Goal: Information Seeking & Learning: Learn about a topic

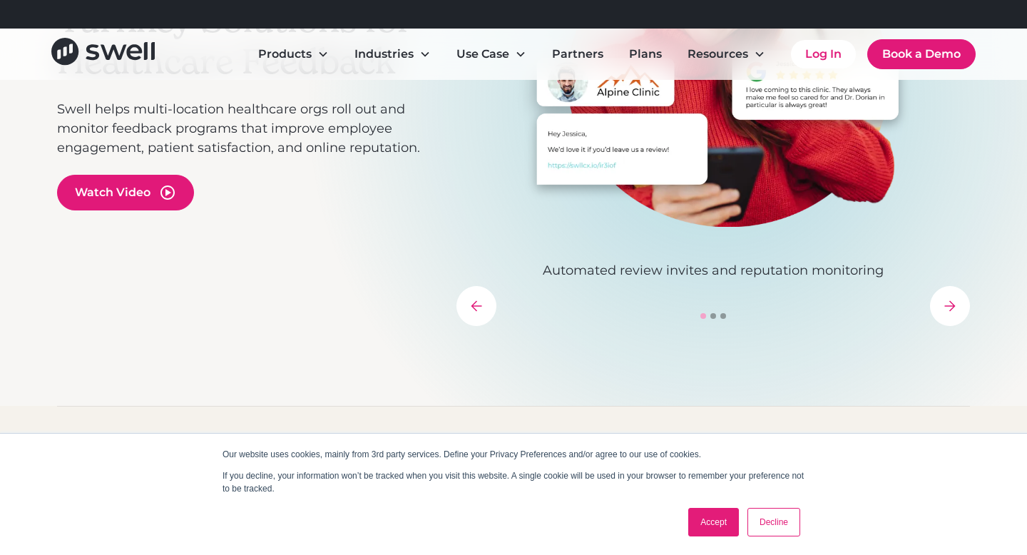
scroll to position [274, 0]
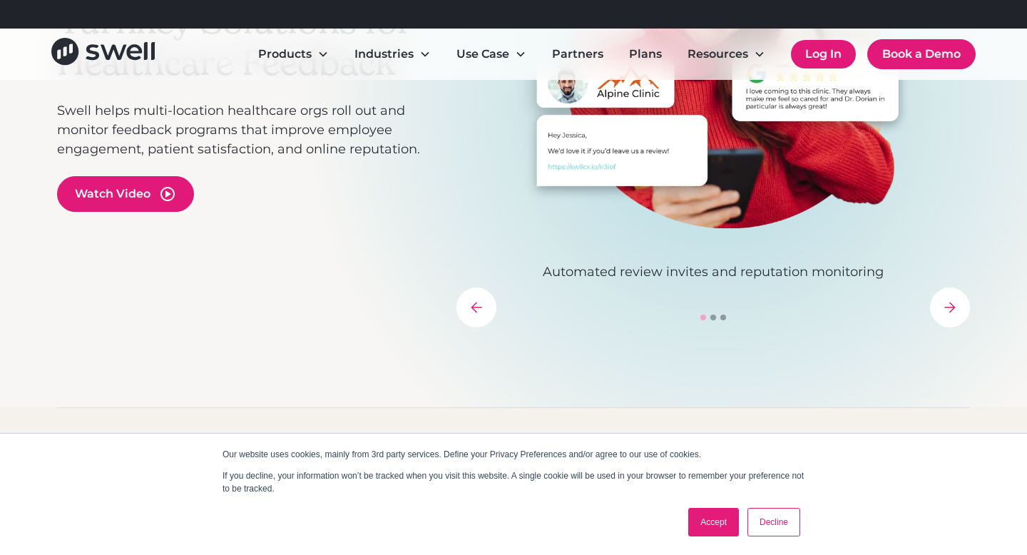
click at [834, 59] on link "Log In" at bounding box center [823, 54] width 65 height 29
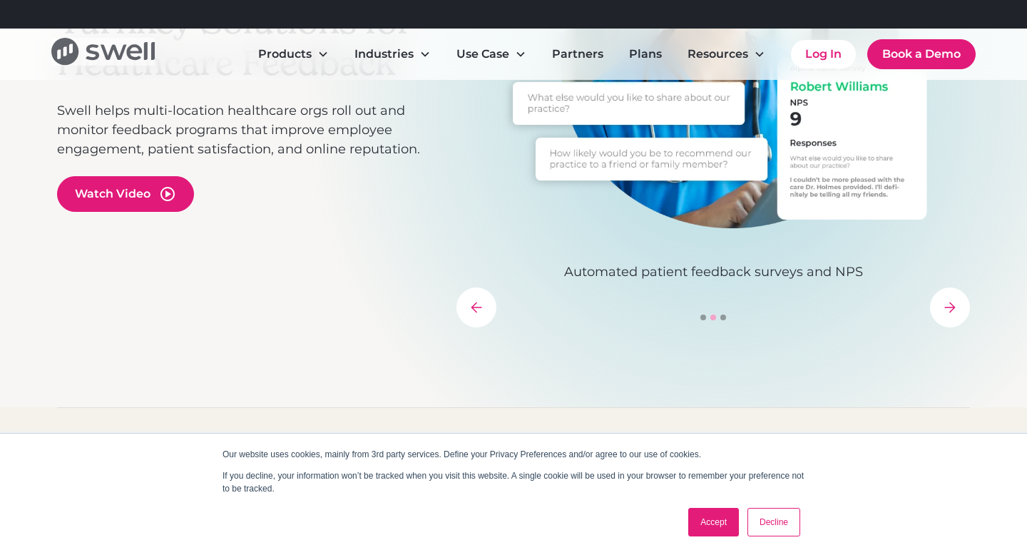
click at [113, 46] on icon "home" at bounding box center [114, 52] width 26 height 15
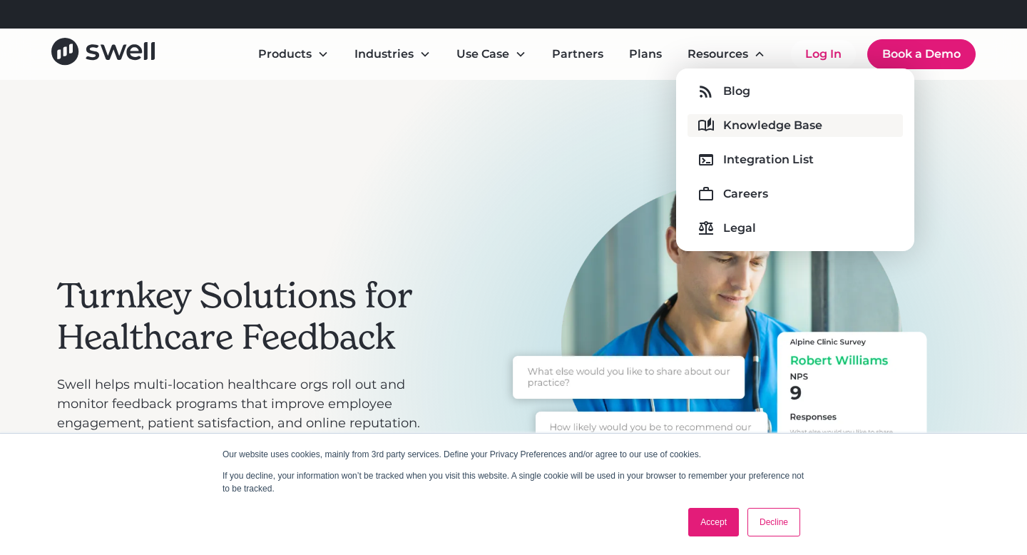
click at [737, 124] on div "Knowledge Base" at bounding box center [772, 125] width 99 height 17
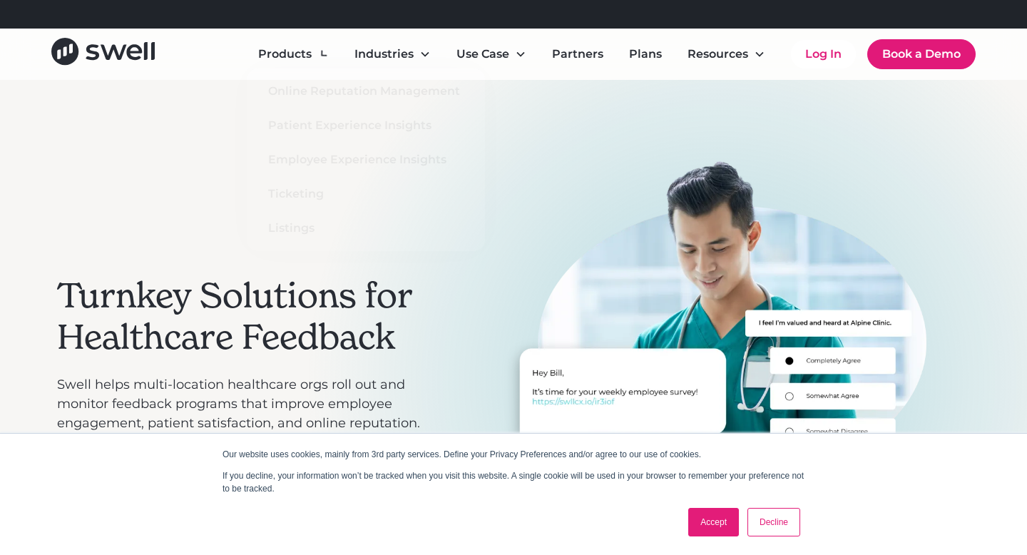
click at [684, 222] on img "3 of 3" at bounding box center [713, 331] width 514 height 342
